Goal: Navigation & Orientation: Understand site structure

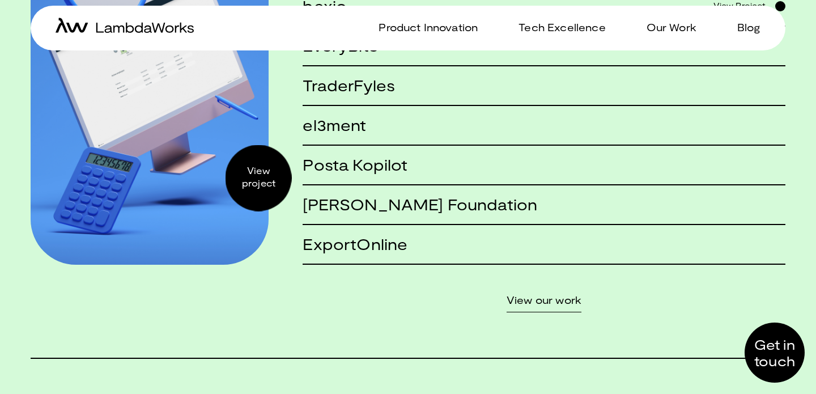
scroll to position [1000, 0]
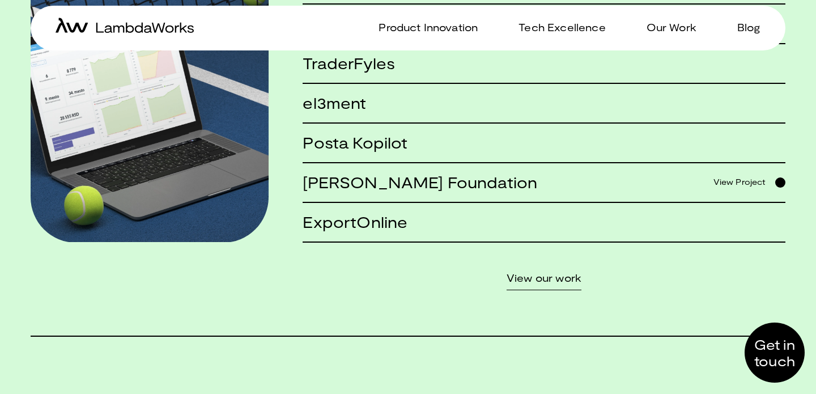
click at [393, 183] on h5 "[PERSON_NAME] Foundation" at bounding box center [420, 182] width 235 height 17
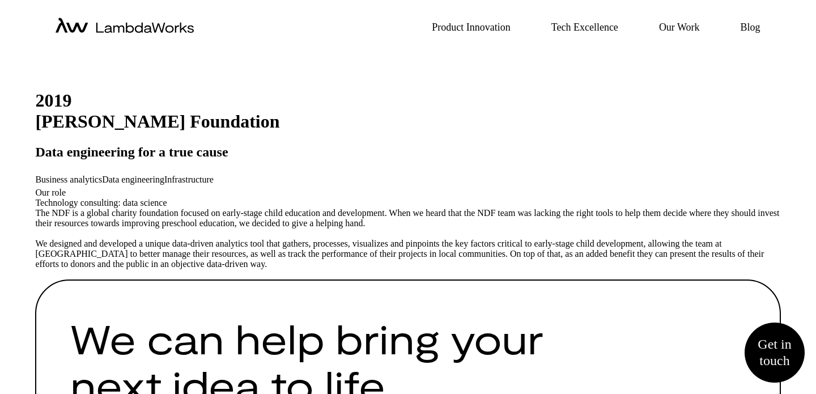
click at [164, 26] on icon "home-icon" at bounding box center [125, 25] width 138 height 15
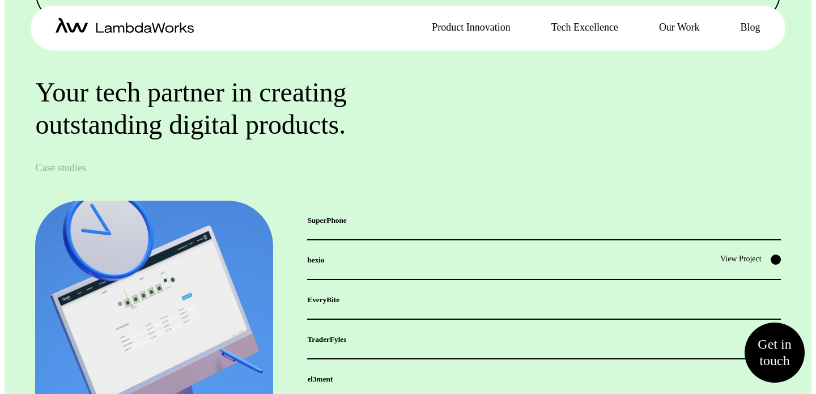
scroll to position [741, 0]
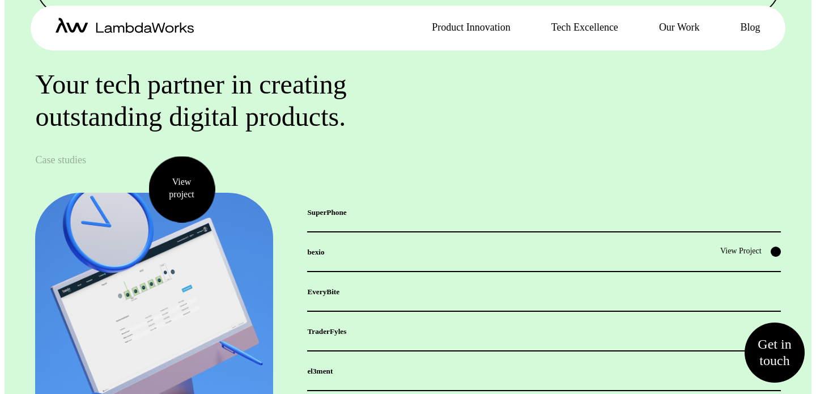
click at [339, 285] on h5 "EveryBite" at bounding box center [323, 291] width 32 height 16
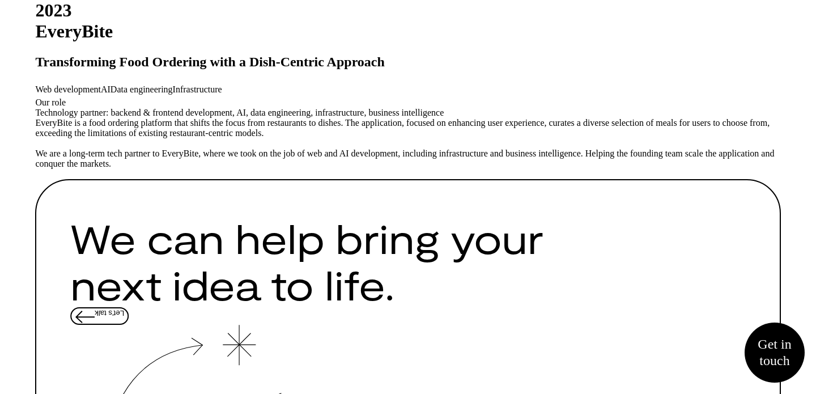
scroll to position [134, 0]
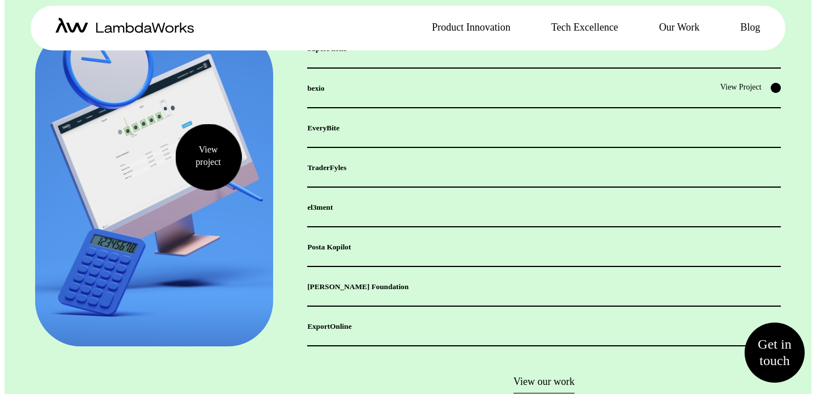
scroll to position [901, 0]
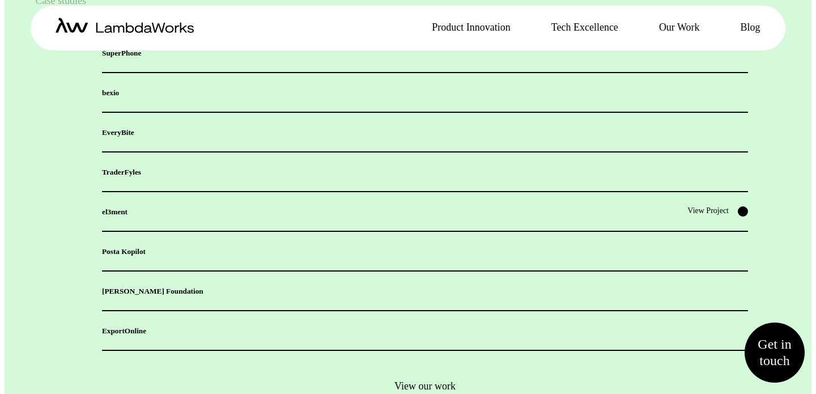
click at [128, 211] on h5 "el3ment" at bounding box center [115, 211] width 26 height 16
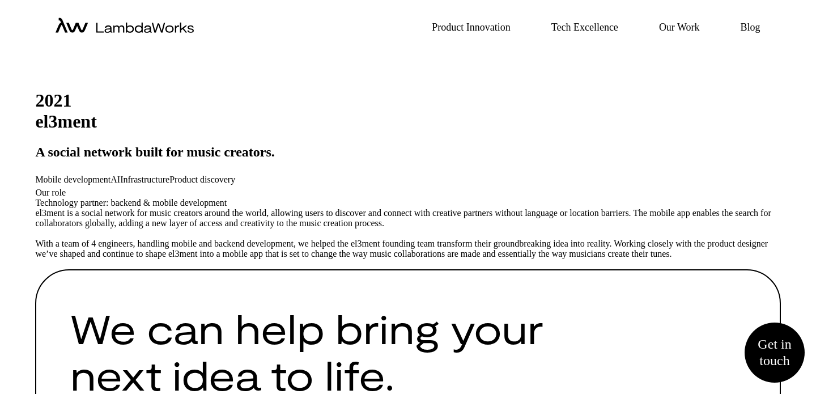
click at [148, 24] on icon "home-icon" at bounding box center [125, 25] width 138 height 15
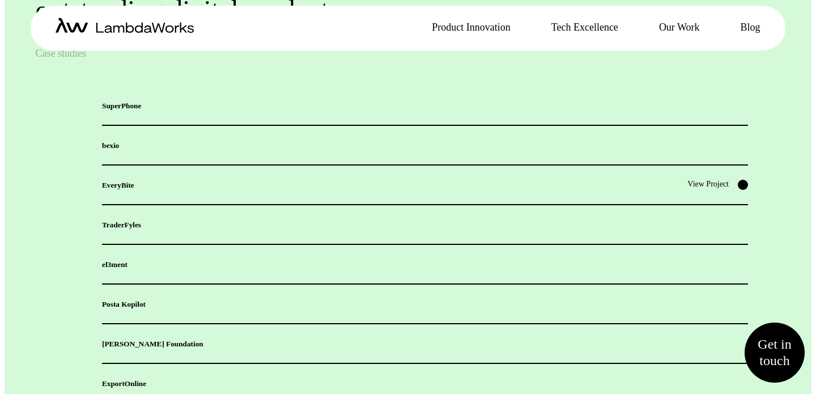
scroll to position [851, 0]
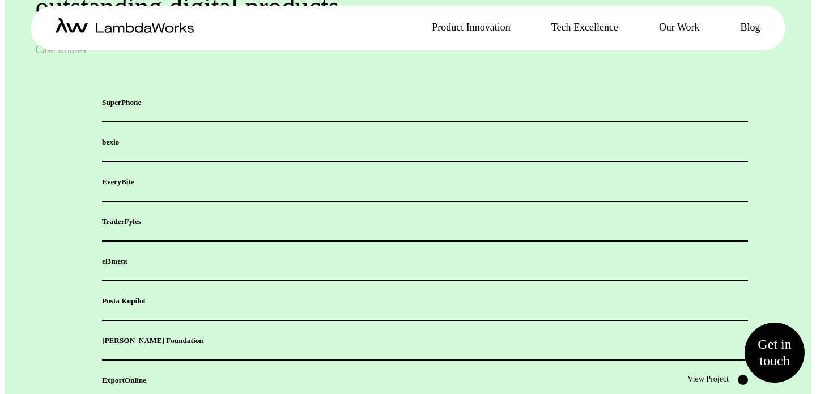
click at [146, 376] on h5 "ExportOnline" at bounding box center [124, 380] width 44 height 16
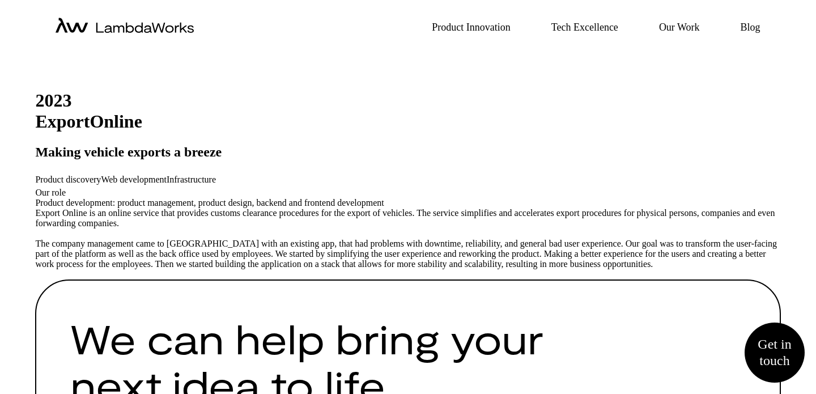
click at [154, 24] on icon "home-icon" at bounding box center [125, 25] width 138 height 15
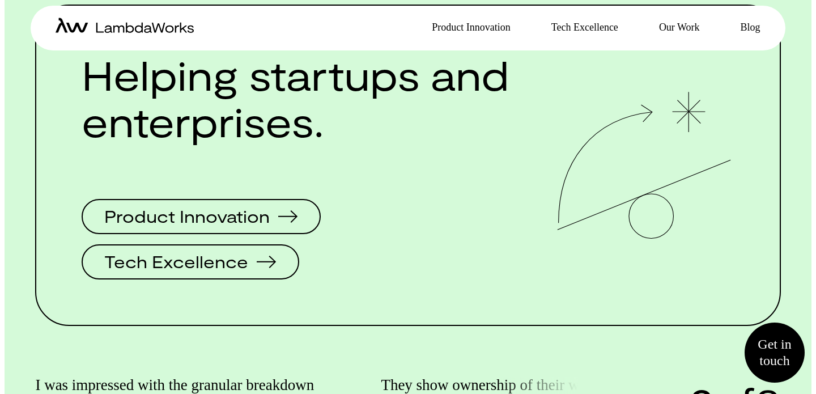
scroll to position [1718, 0]
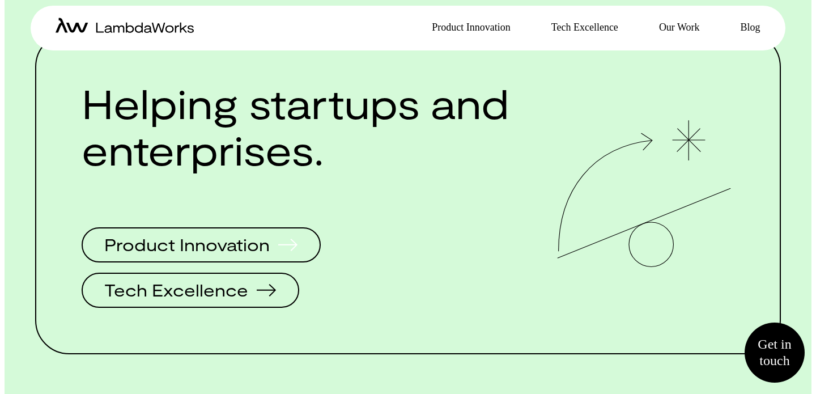
click at [211, 236] on span "Product Innovation" at bounding box center [186, 244] width 165 height 17
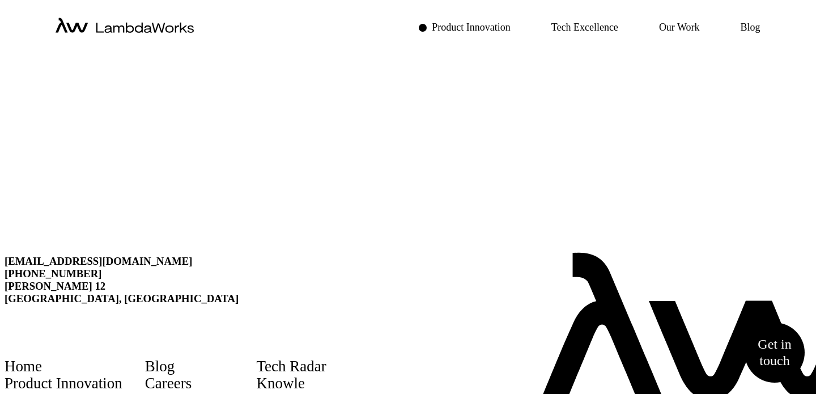
scroll to position [962, 0]
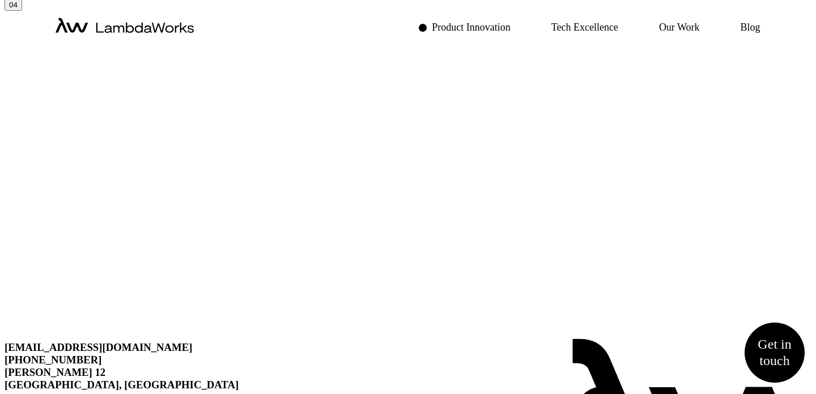
scroll to position [873, 0]
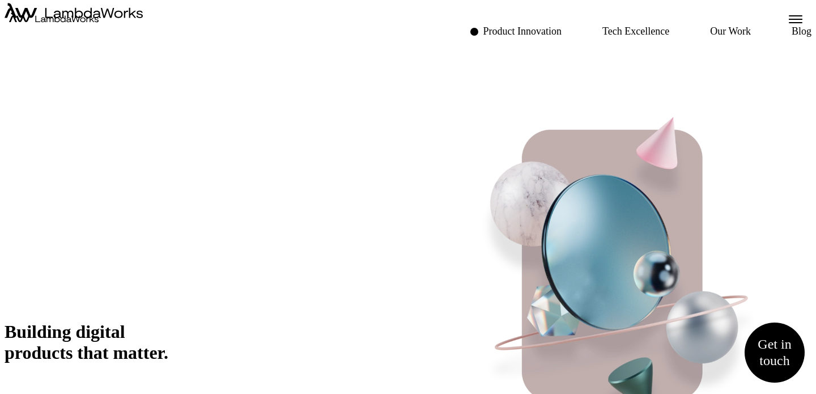
scroll to position [0, 0]
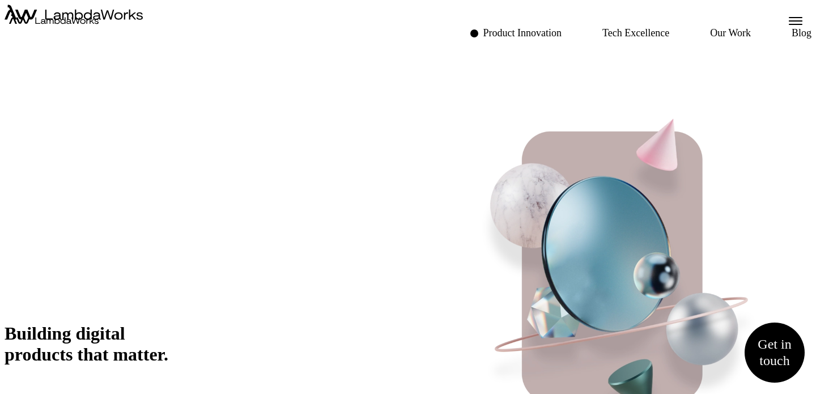
click at [105, 20] on icon "home-icon" at bounding box center [74, 12] width 138 height 15
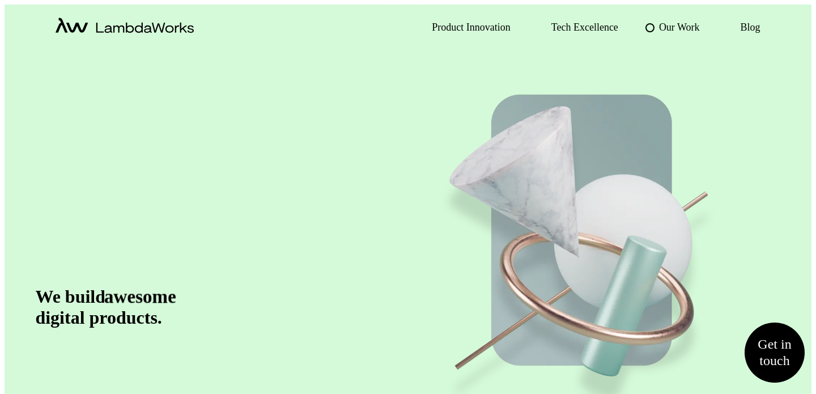
click at [682, 27] on p "Our Work" at bounding box center [679, 27] width 41 height 16
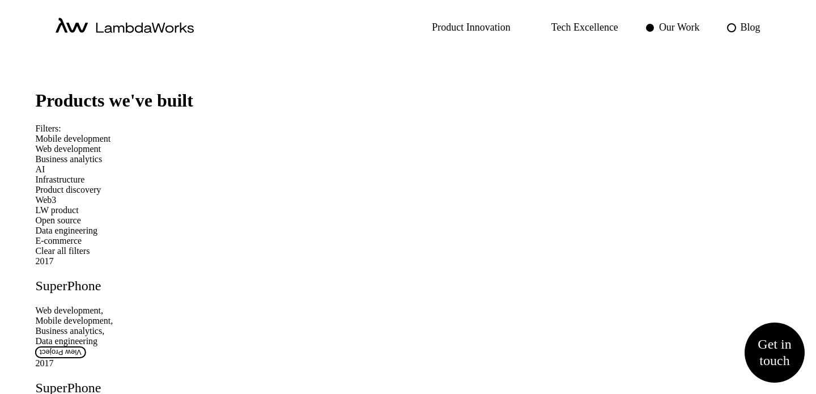
click at [755, 26] on p "Blog" at bounding box center [751, 27] width 20 height 16
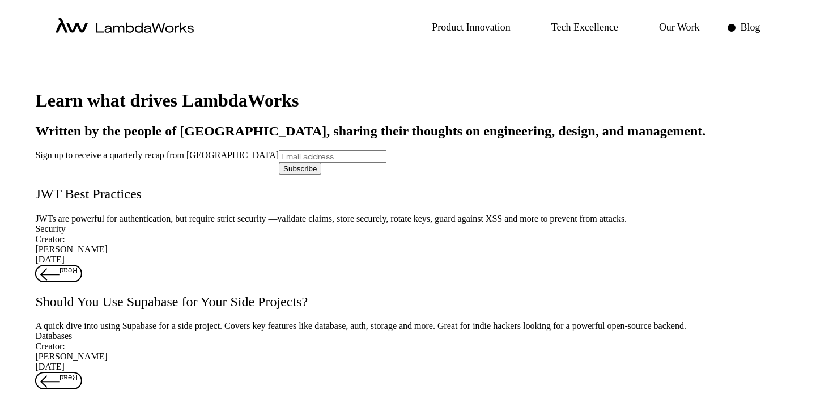
click at [158, 28] on icon "home-icon" at bounding box center [144, 28] width 97 height 10
